Goal: Navigation & Orientation: Find specific page/section

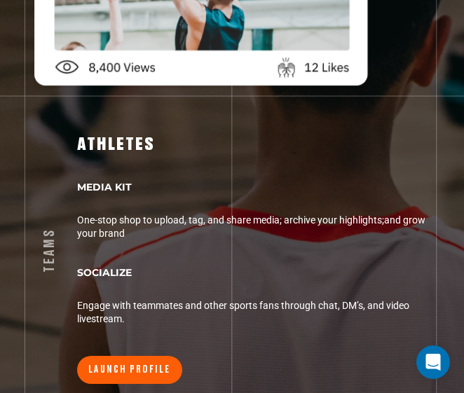
scroll to position [3180, 0]
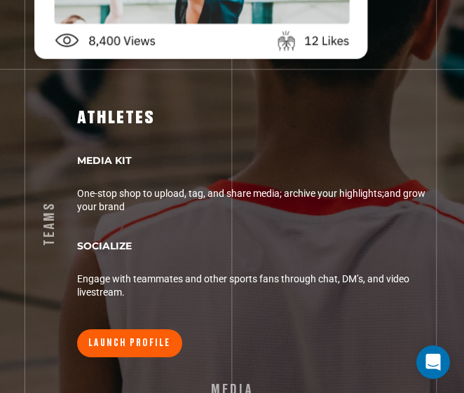
click at [17, 83] on div "TEAMS ATHLETES MEDIA KIT One-stop shop to upload, tag, and share media; archive…" at bounding box center [232, 92] width 443 height 530
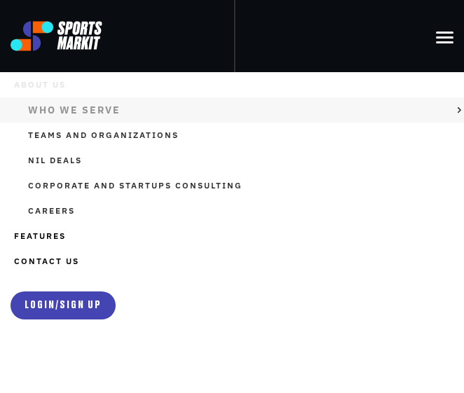
click at [62, 104] on link "WHO WE SERVE" at bounding box center [232, 109] width 464 height 25
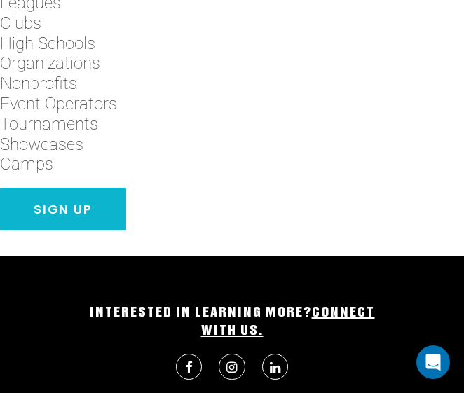
scroll to position [1116, 0]
